Goal: Transaction & Acquisition: Book appointment/travel/reservation

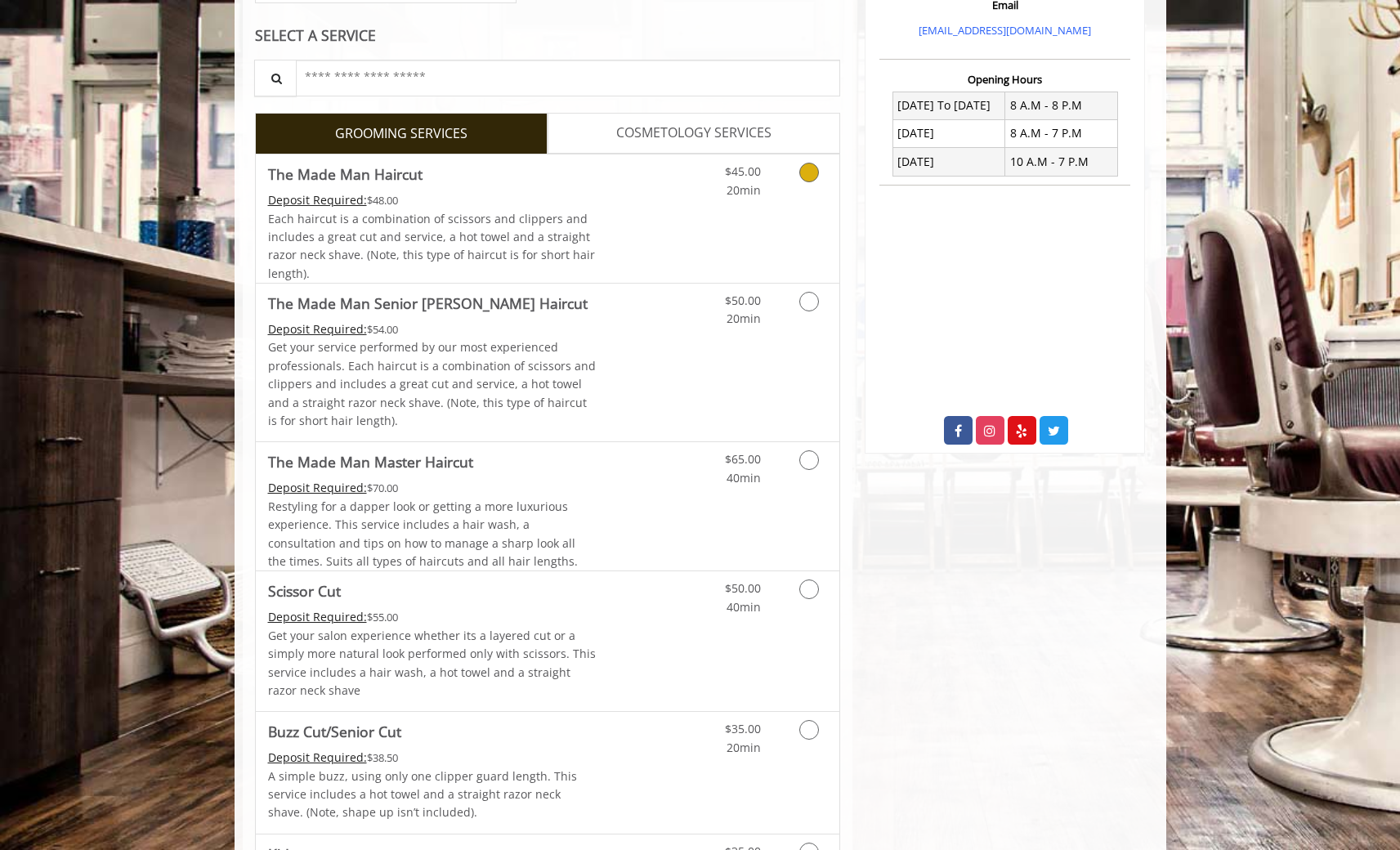
click at [775, 201] on div "$45.00 20min" at bounding box center [766, 218] width 147 height 128
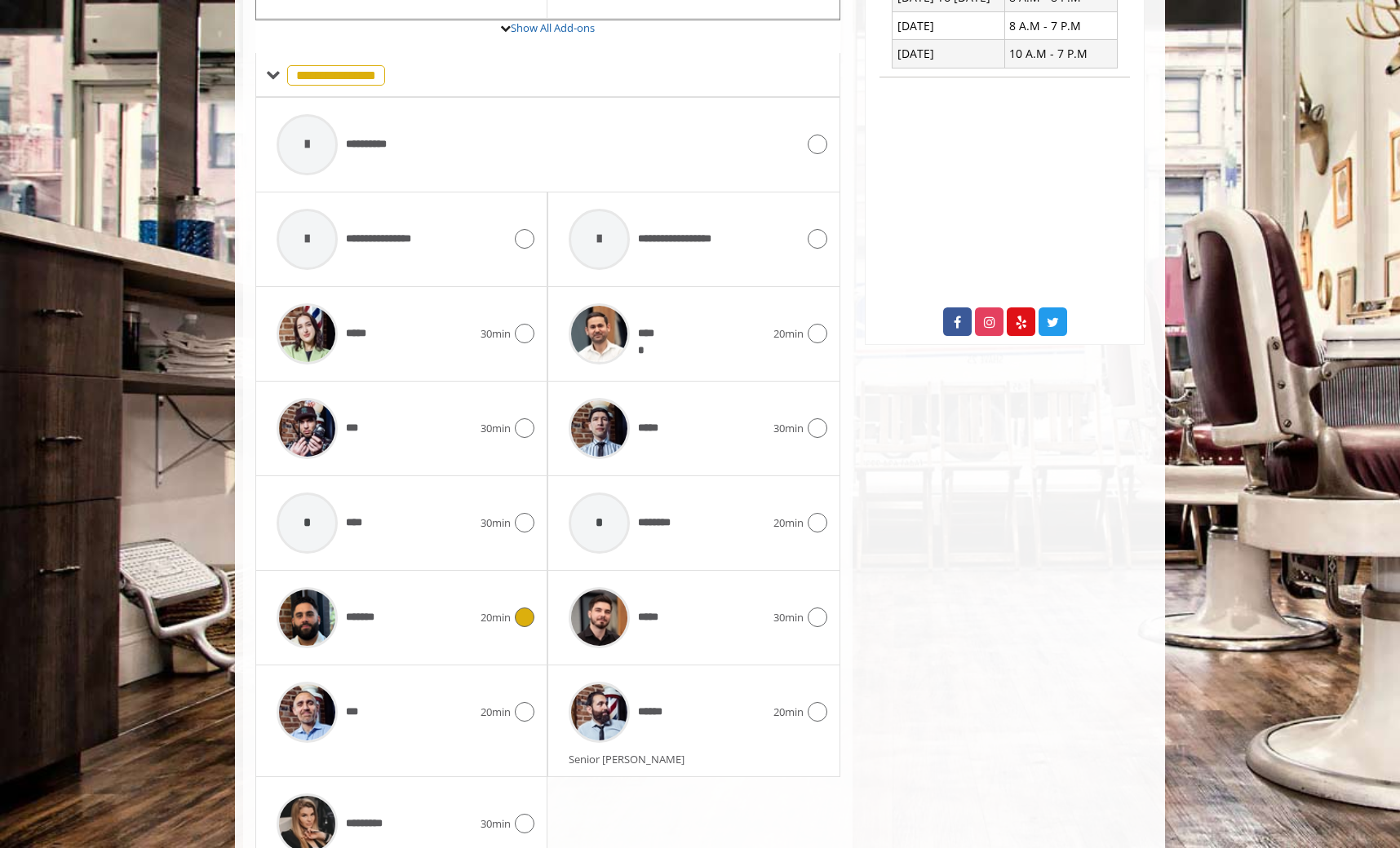
scroll to position [760, 0]
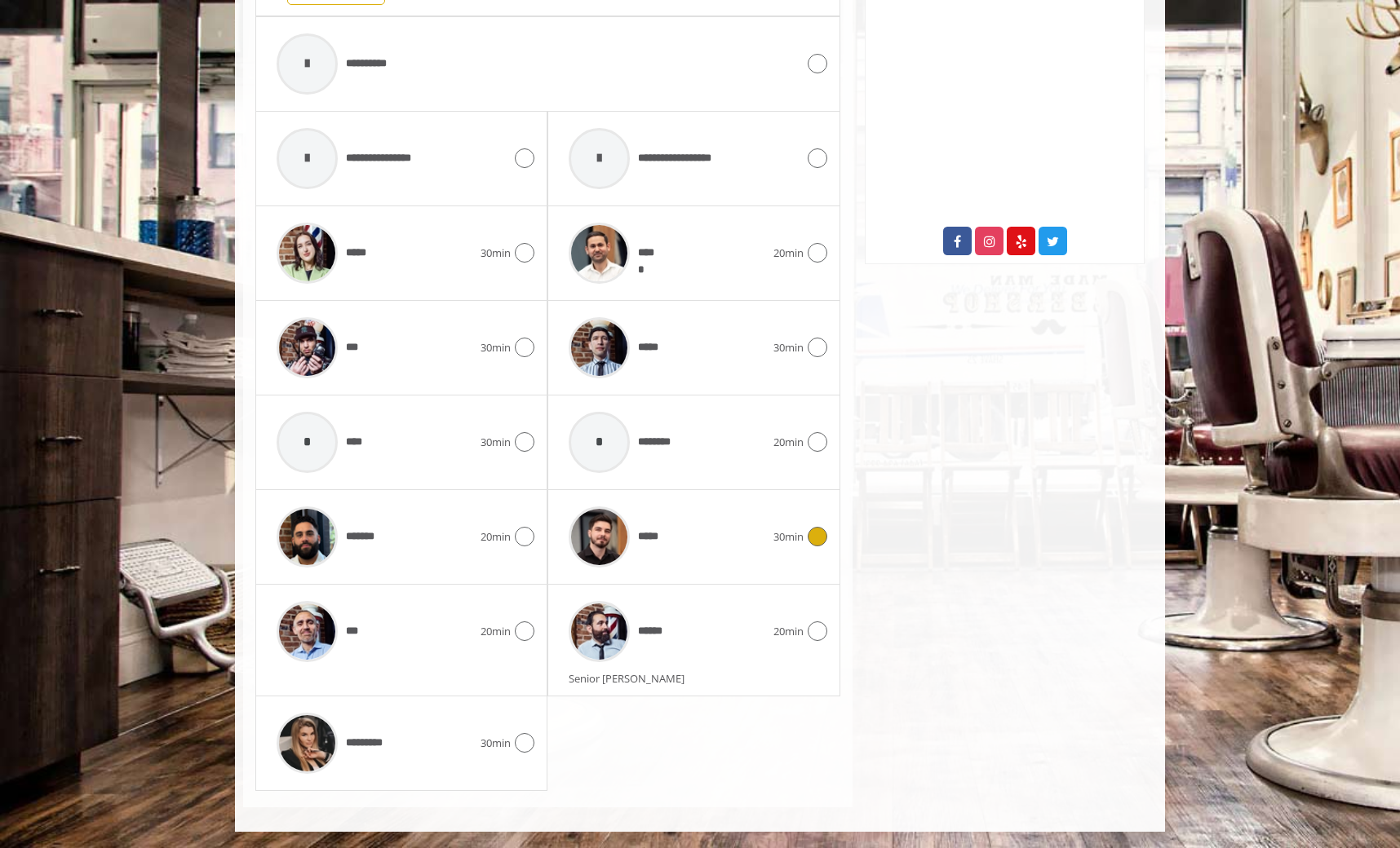
click at [775, 546] on div "30min" at bounding box center [800, 537] width 53 height 20
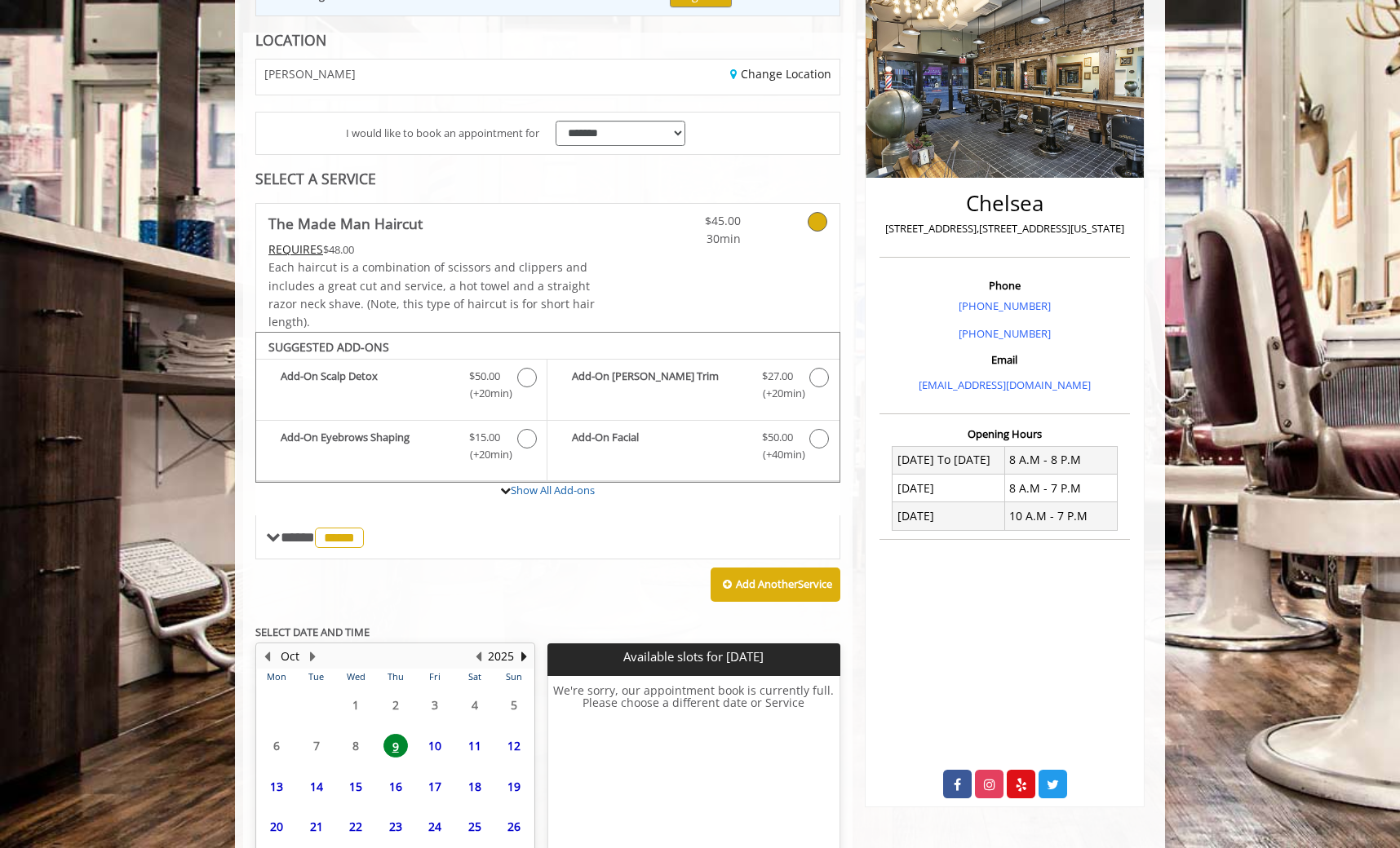
scroll to position [346, 0]
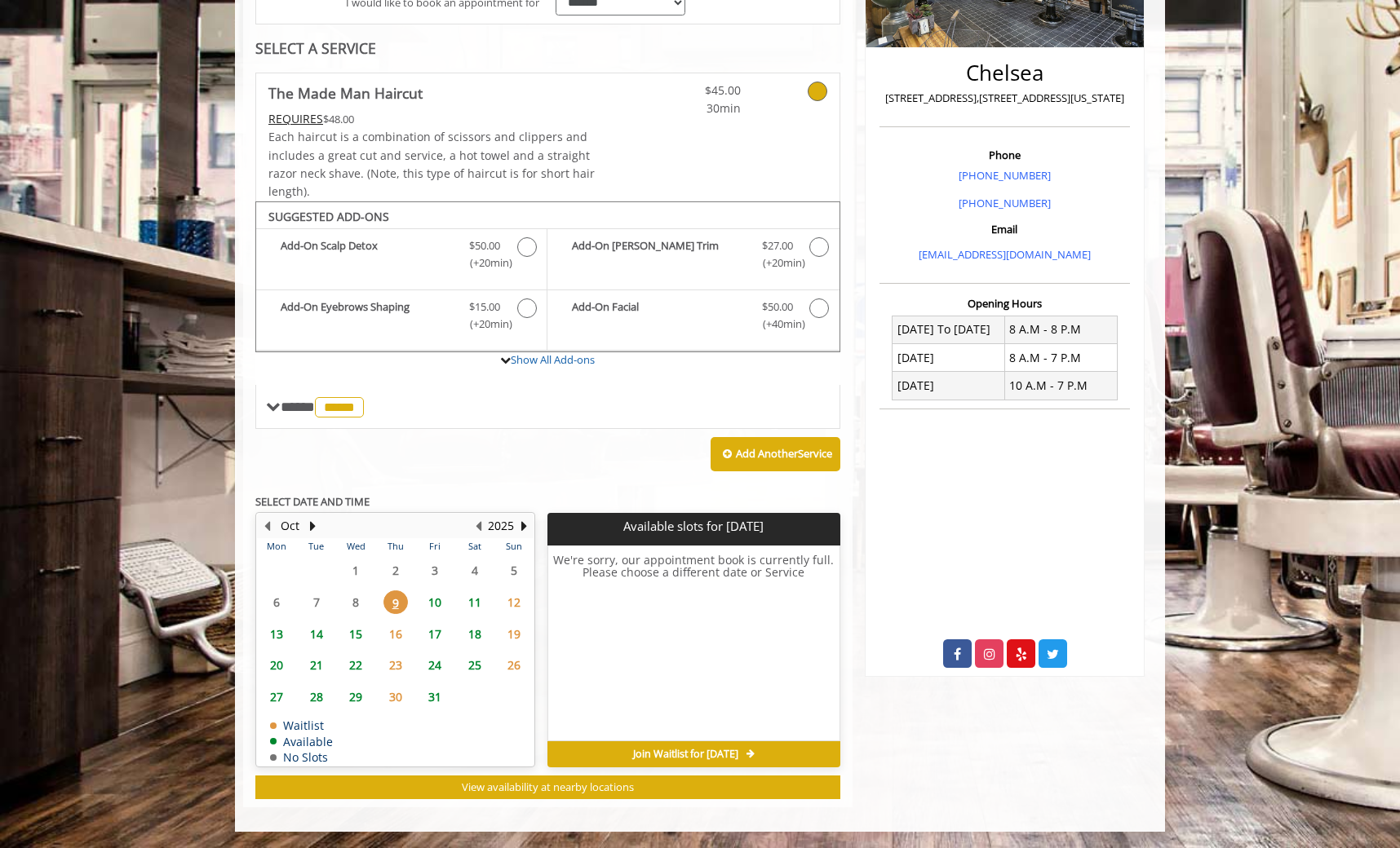
click at [437, 602] on span "10" at bounding box center [434, 603] width 25 height 24
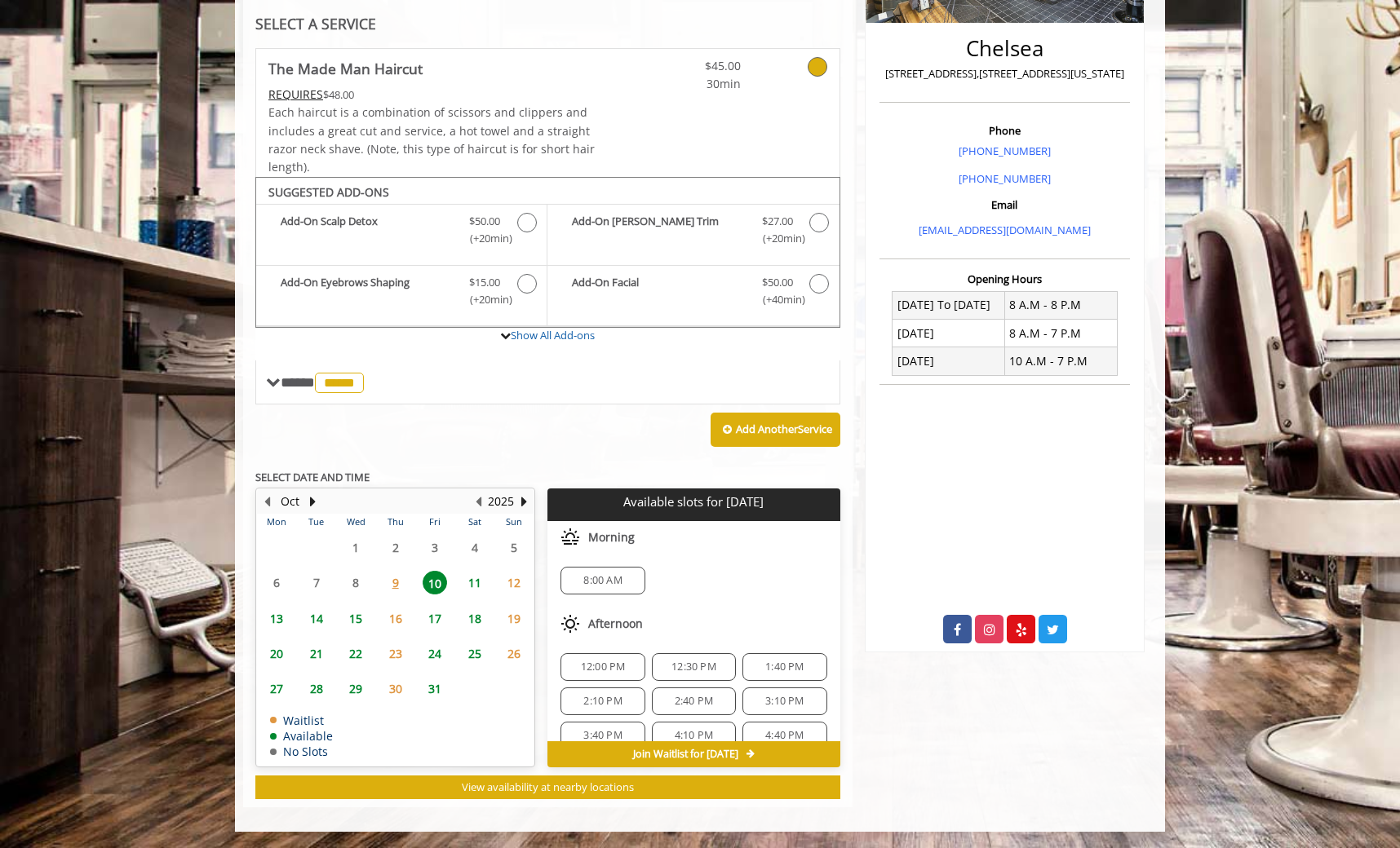
scroll to position [141, 0]
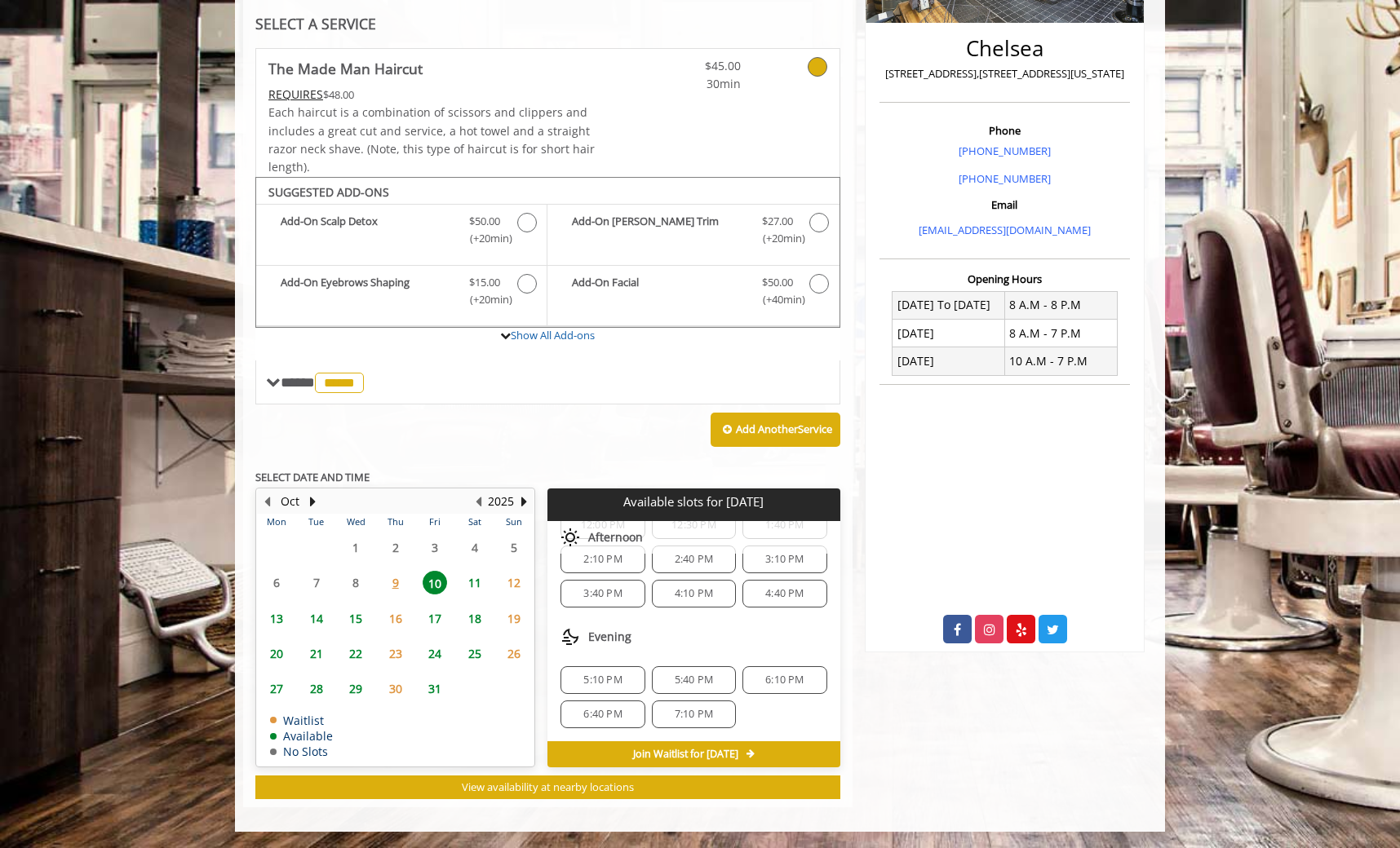
click at [620, 675] on span "5:10 PM" at bounding box center [602, 680] width 39 height 13
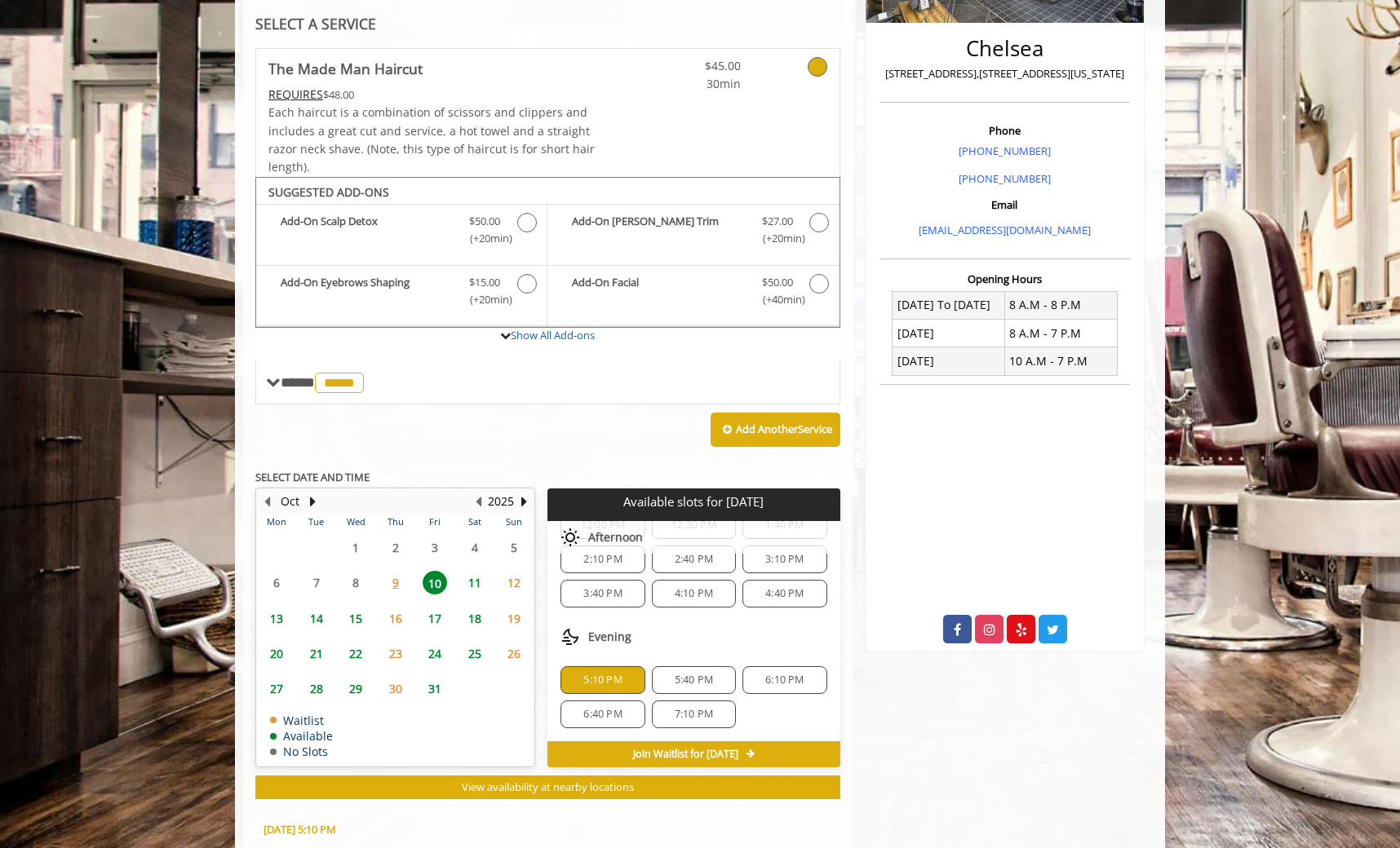
scroll to position [666, 0]
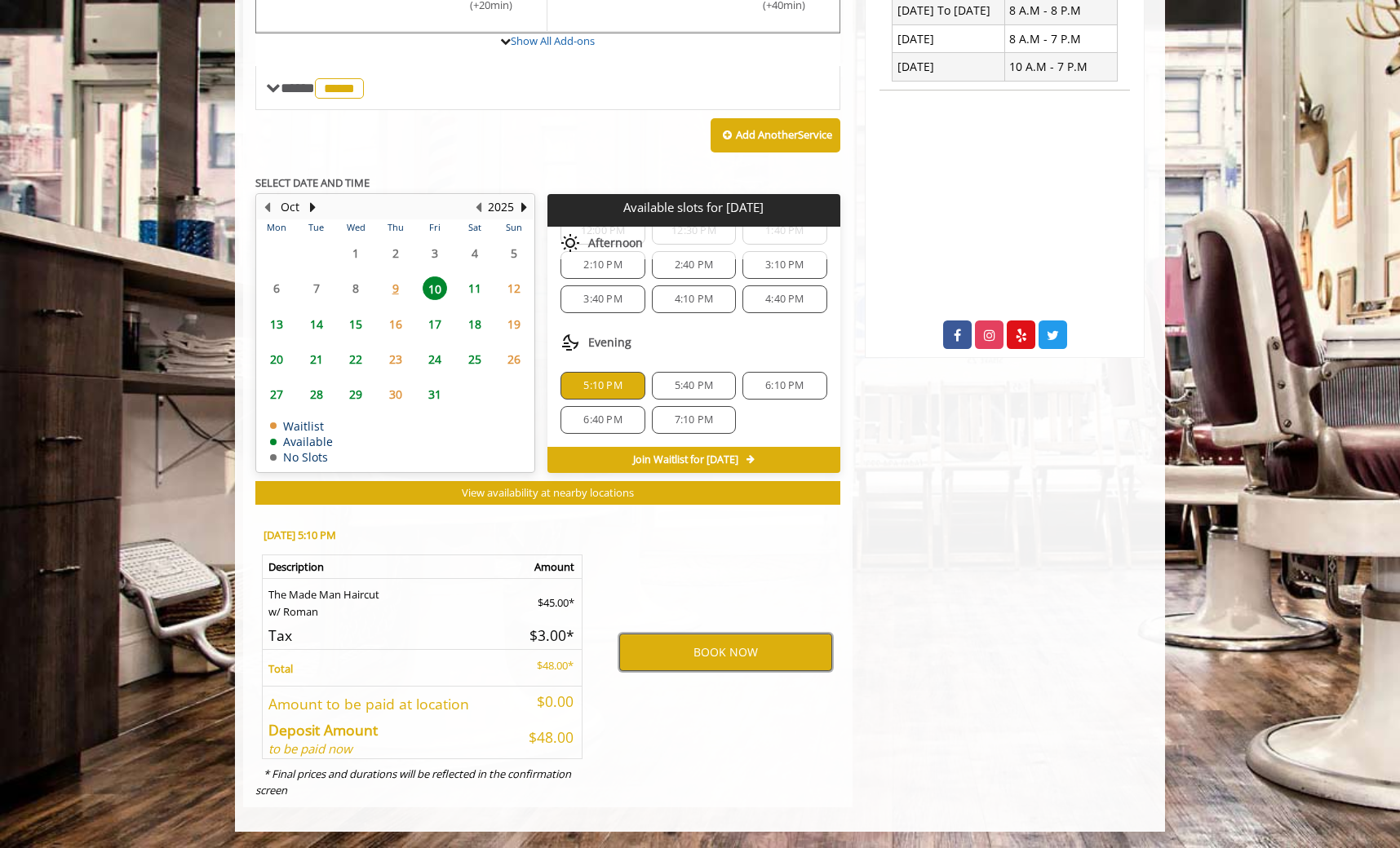
click at [731, 650] on button "BOOK NOW" at bounding box center [725, 653] width 213 height 38
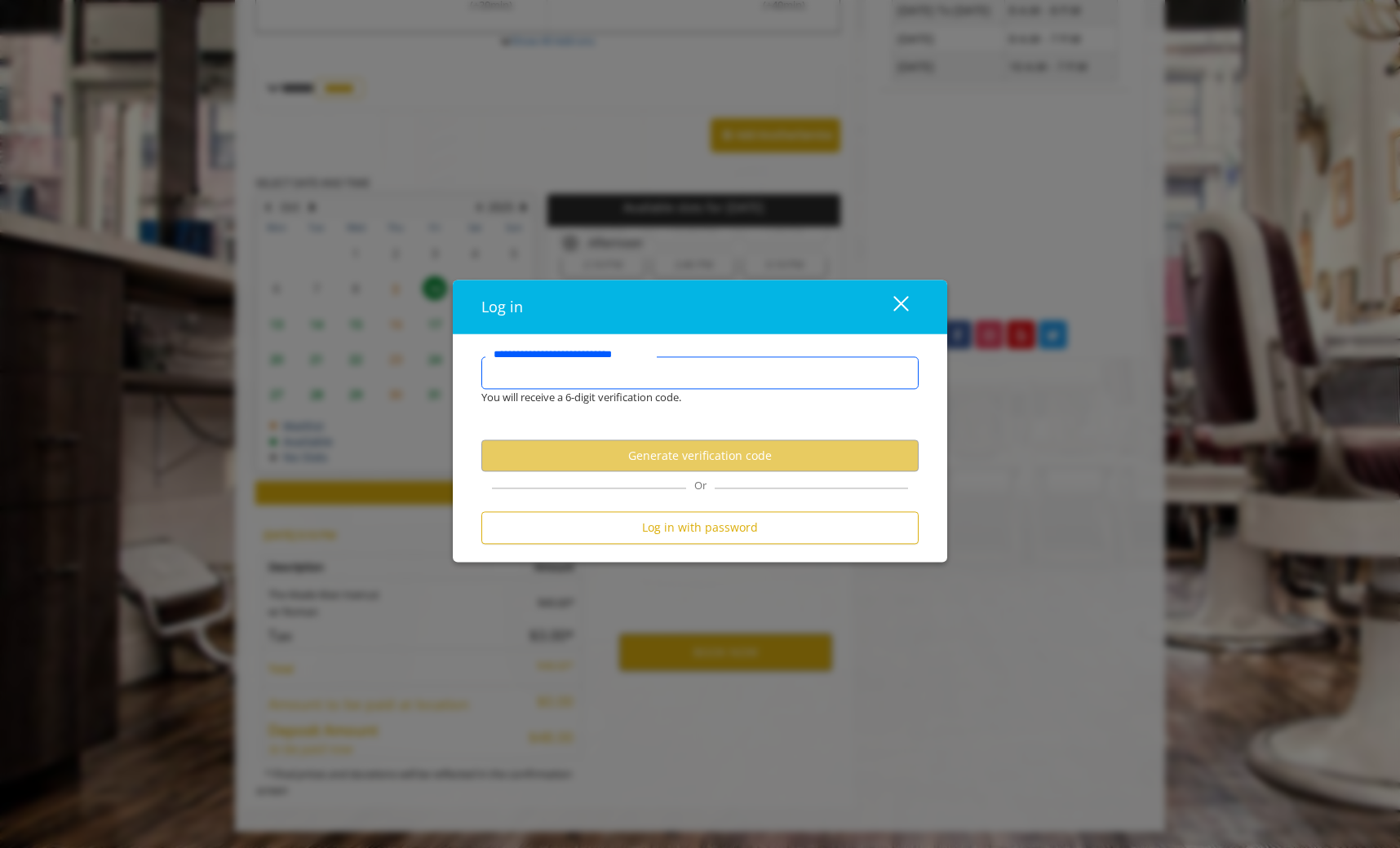
click at [678, 371] on input "**********" at bounding box center [700, 372] width 437 height 33
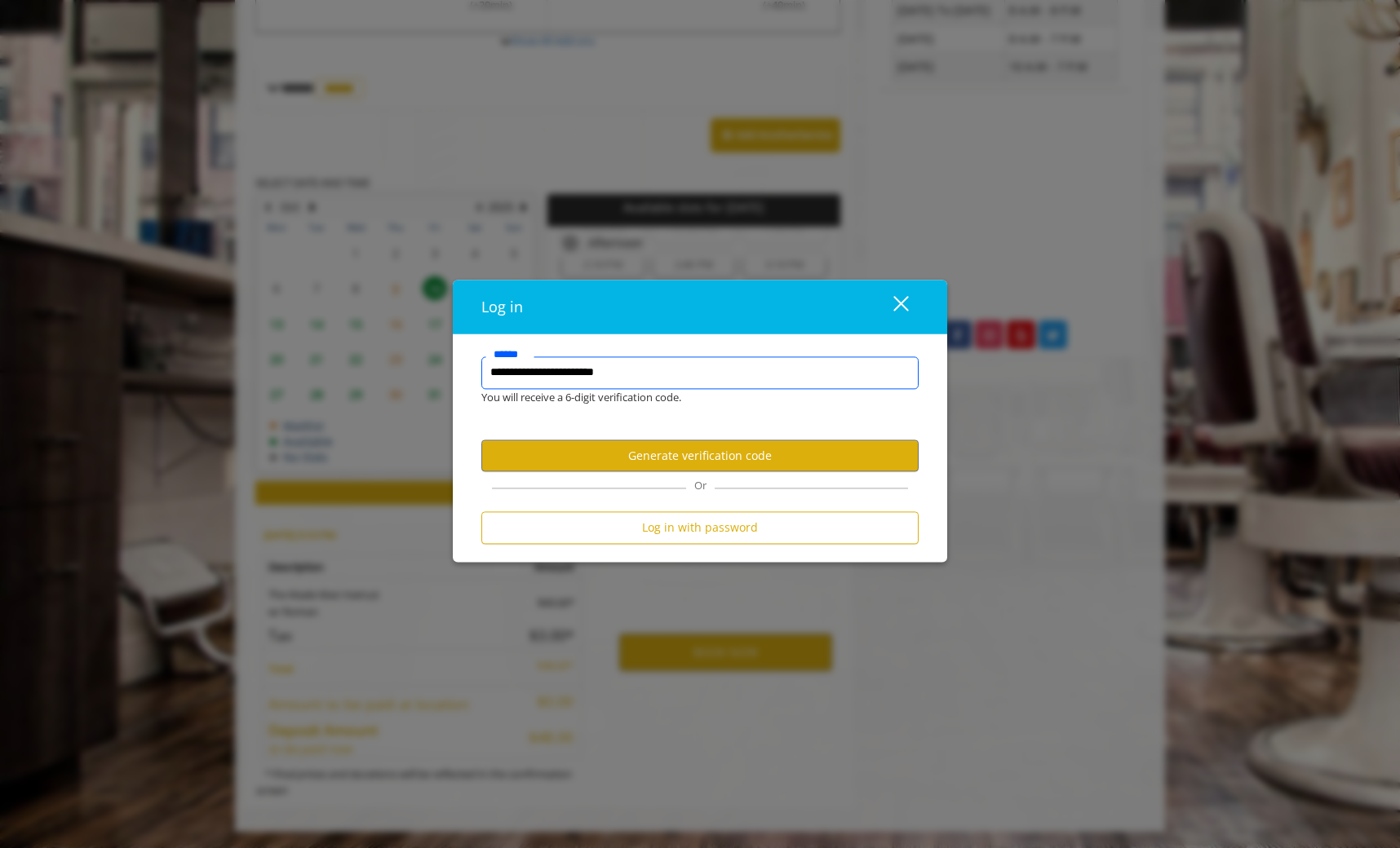
type input "**********"
click at [722, 458] on button "Generate verification code" at bounding box center [700, 456] width 437 height 32
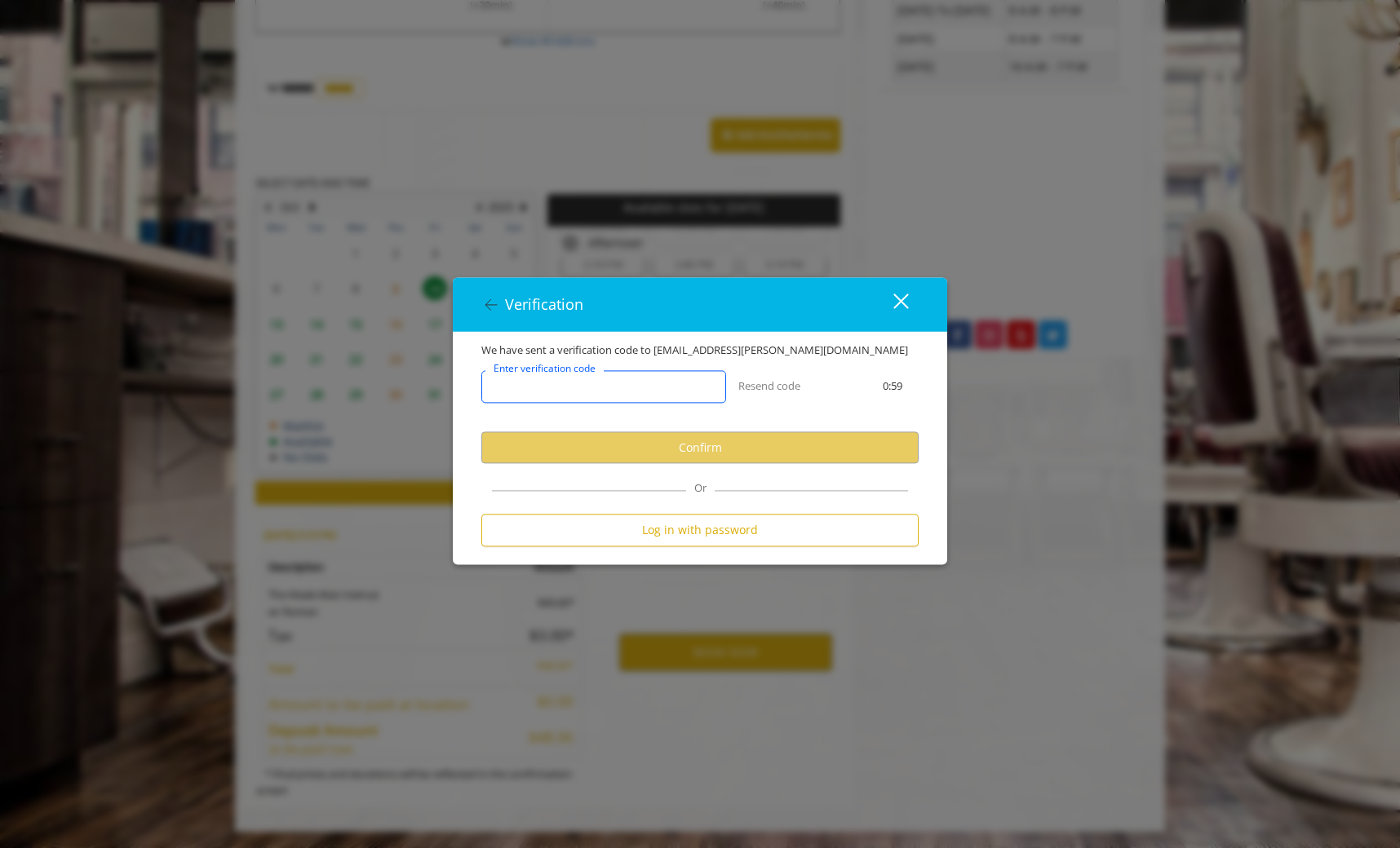
click at [666, 377] on input "Enter verification code" at bounding box center [603, 387] width 244 height 33
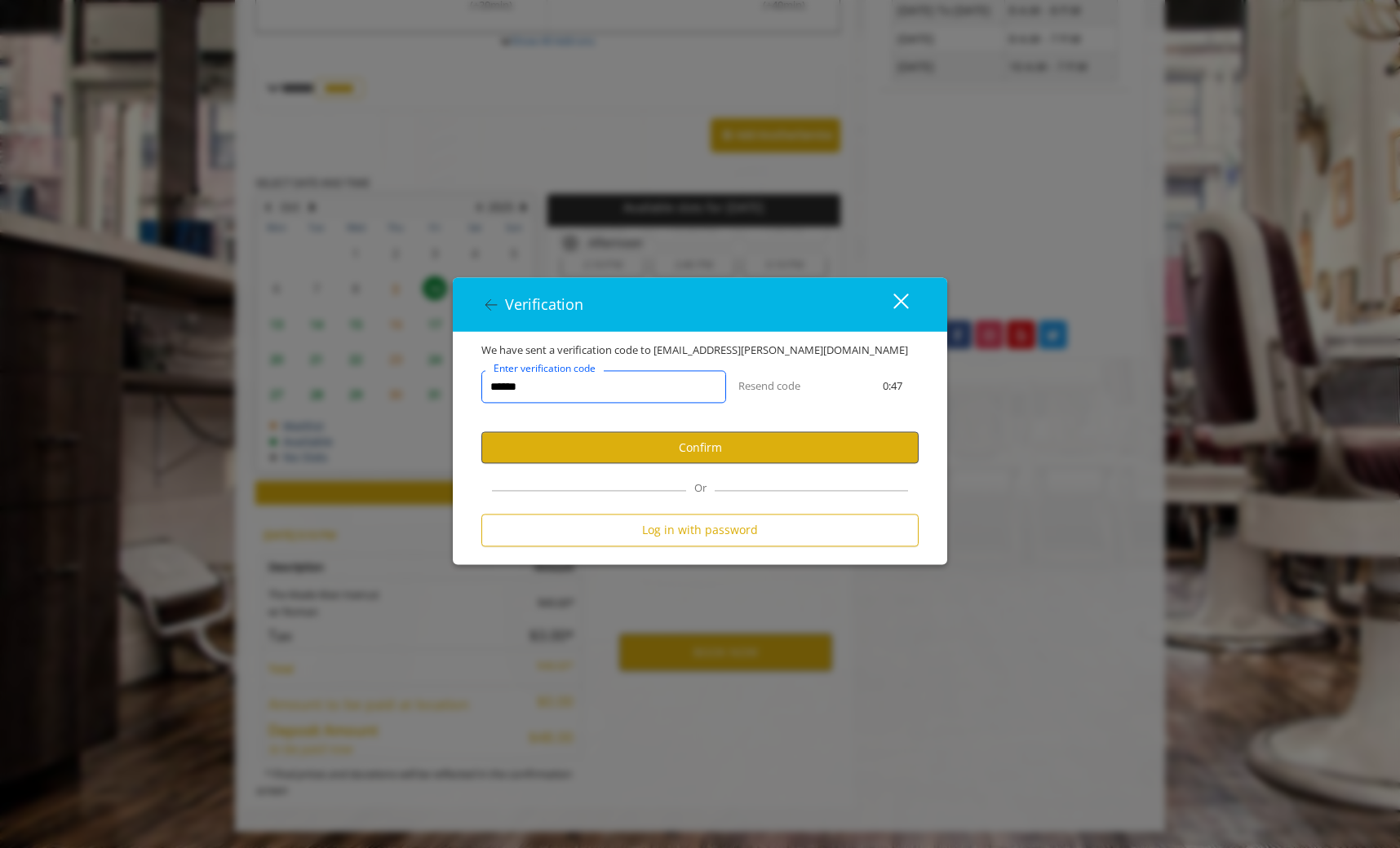
type input "******"
click at [666, 443] on button "Confirm" at bounding box center [700, 448] width 437 height 32
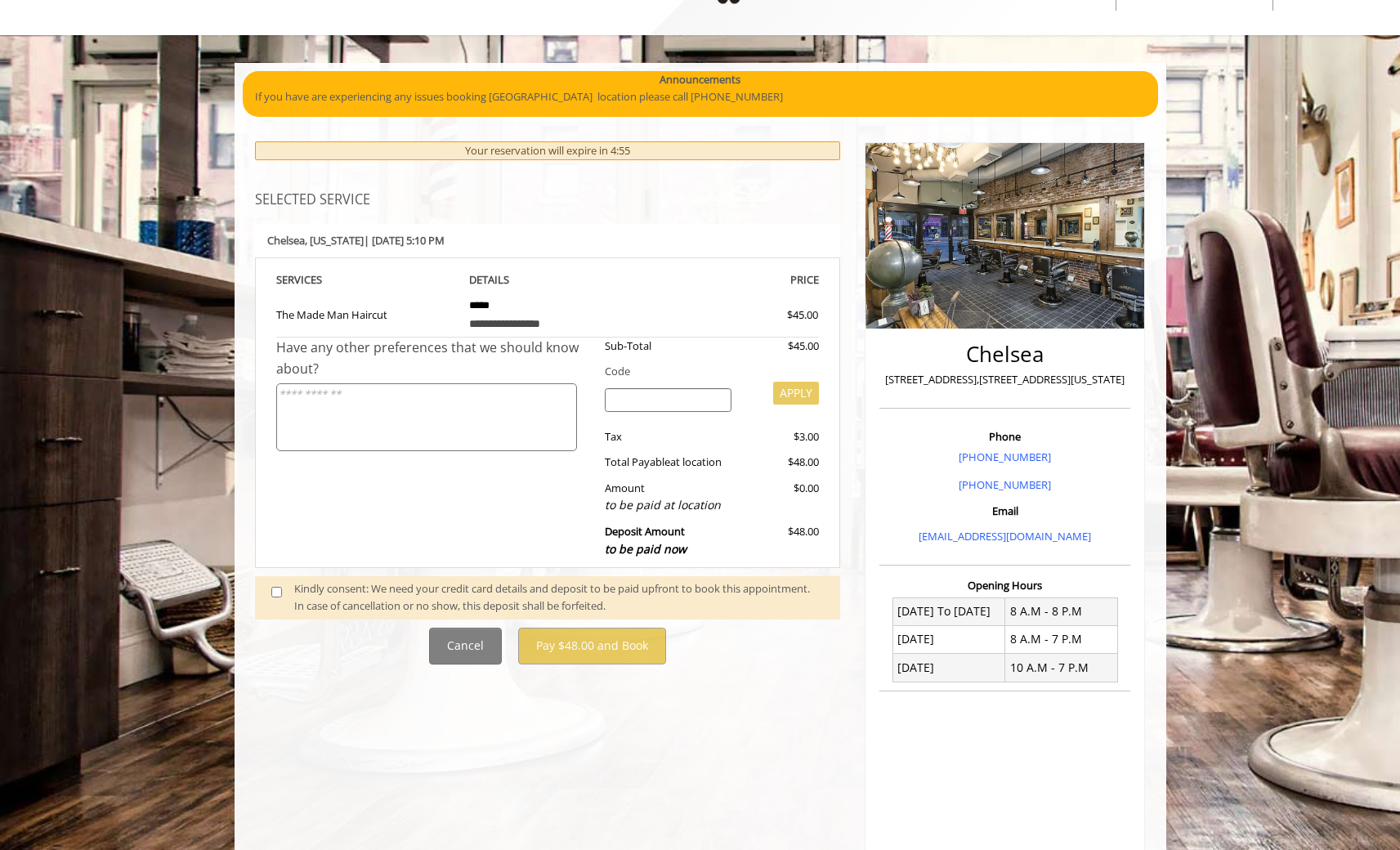
scroll to position [164, 0]
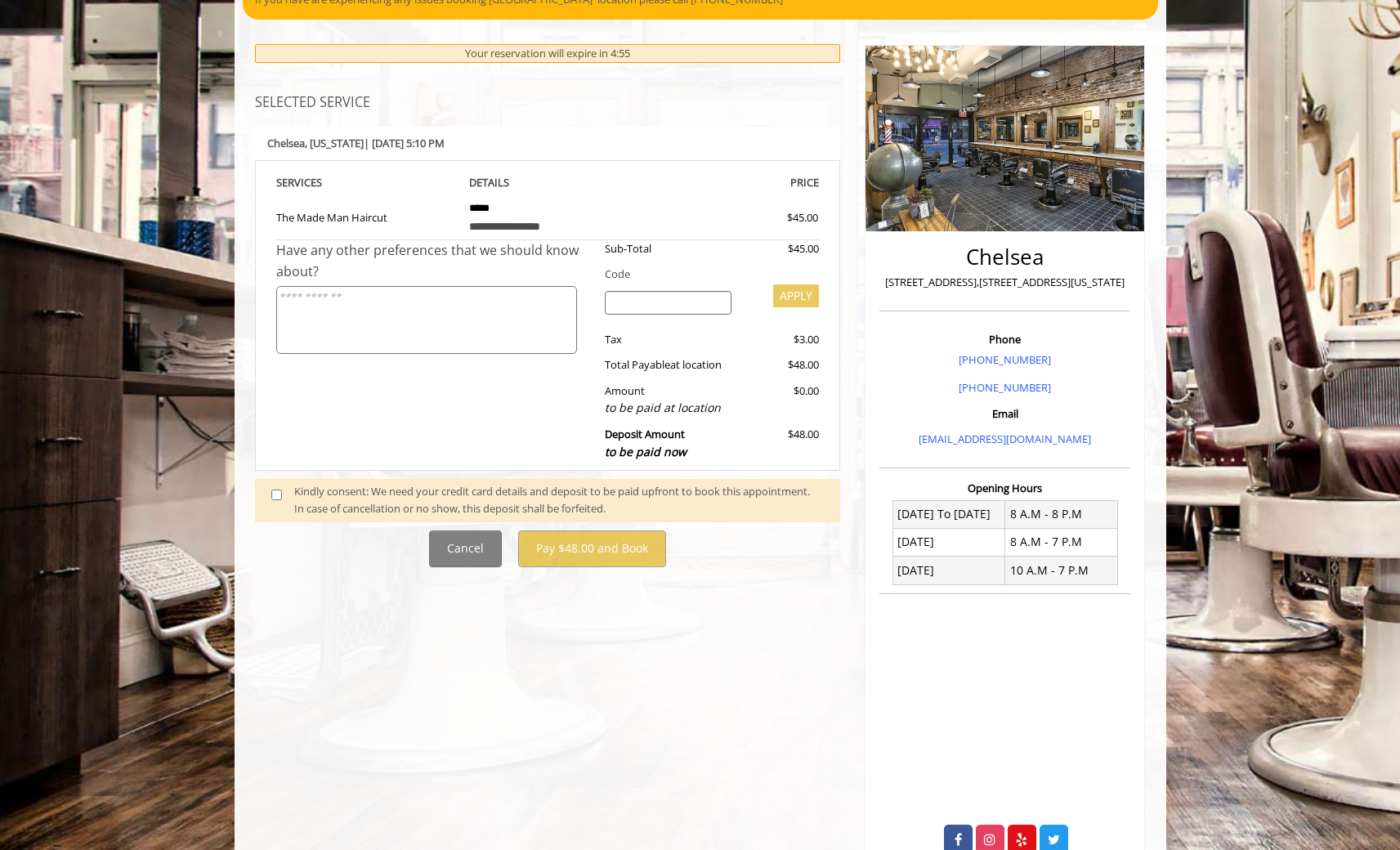
click at [328, 496] on div "Kindly consent: We need your credit card details and deposit to be paid upfront…" at bounding box center [559, 500] width 529 height 35
click at [262, 487] on span at bounding box center [283, 500] width 49 height 35
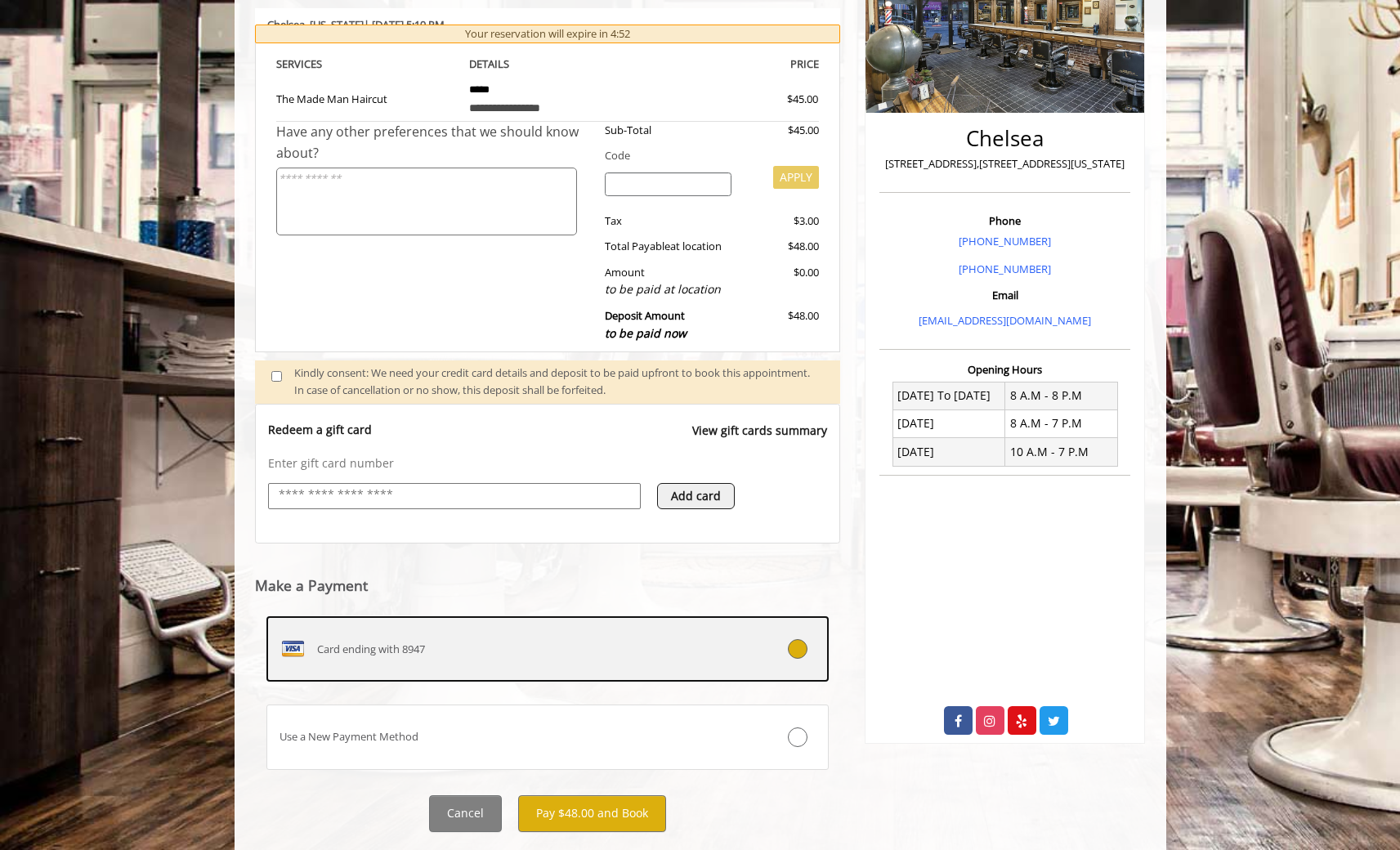
scroll to position [321, 0]
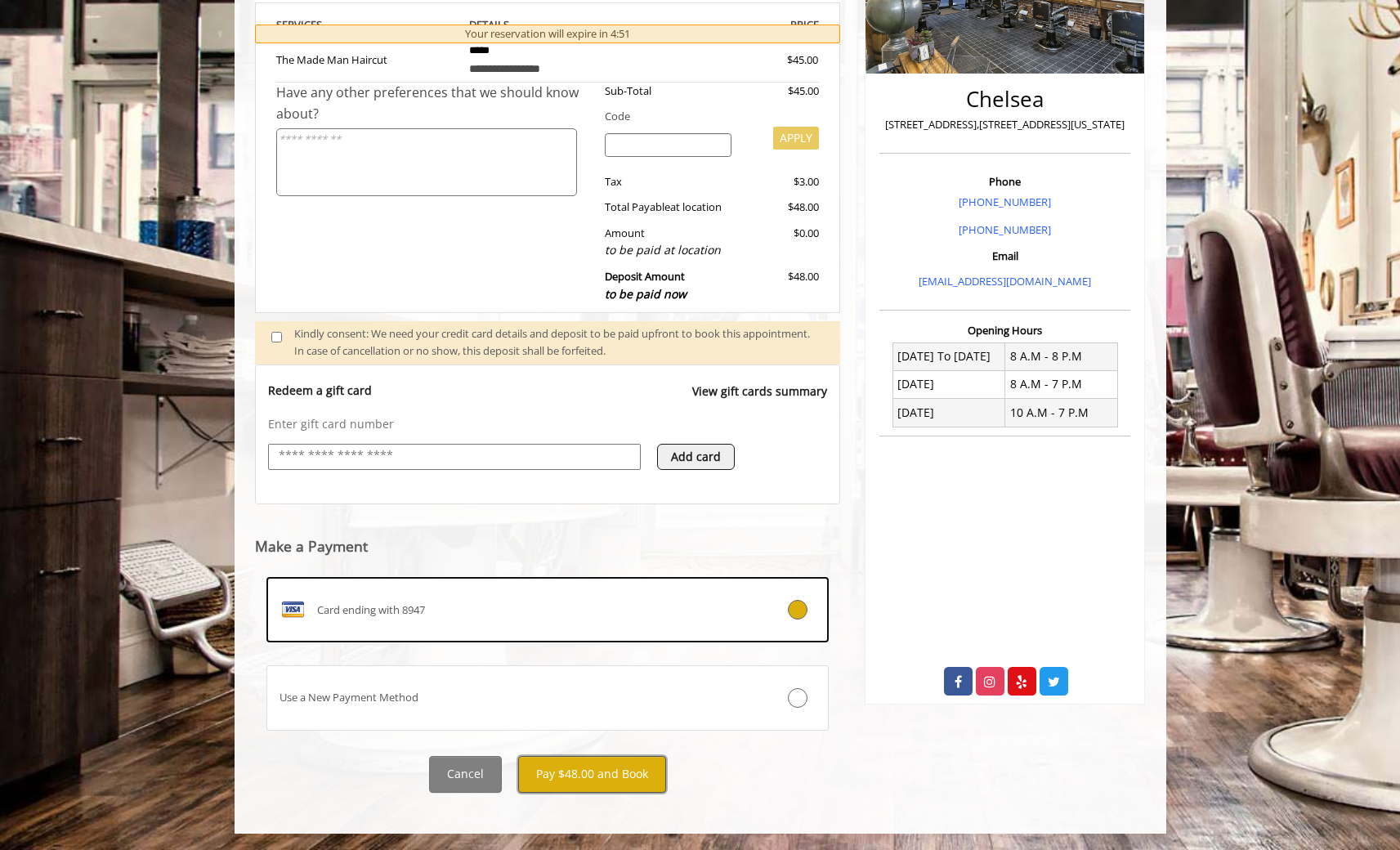
click at [629, 775] on button "Pay $48.00 and Book" at bounding box center [592, 775] width 148 height 37
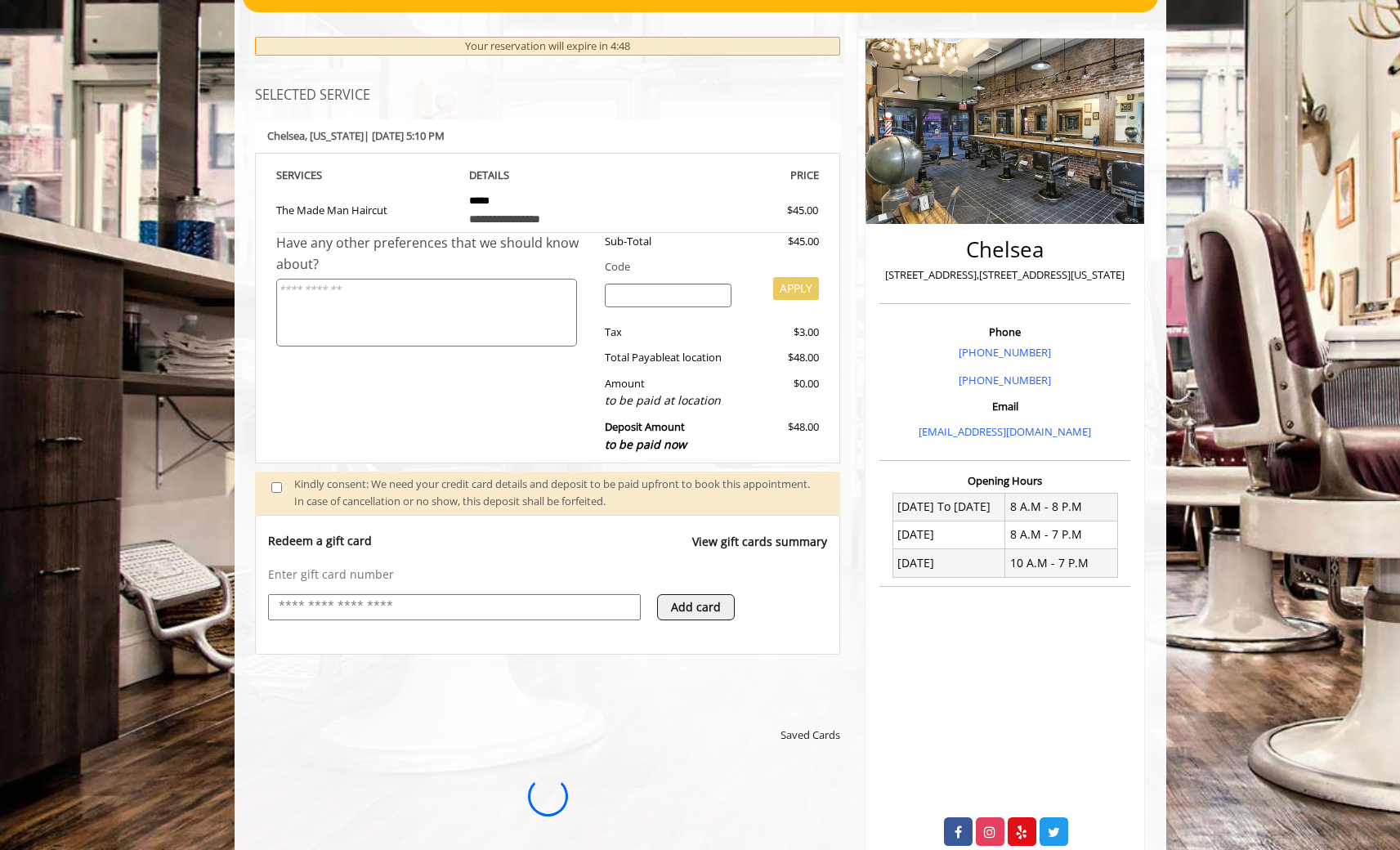
scroll to position [158, 0]
